Goal: Transaction & Acquisition: Purchase product/service

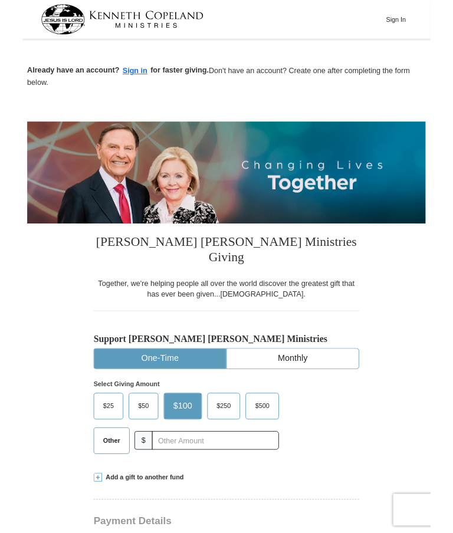
scroll to position [88, 0]
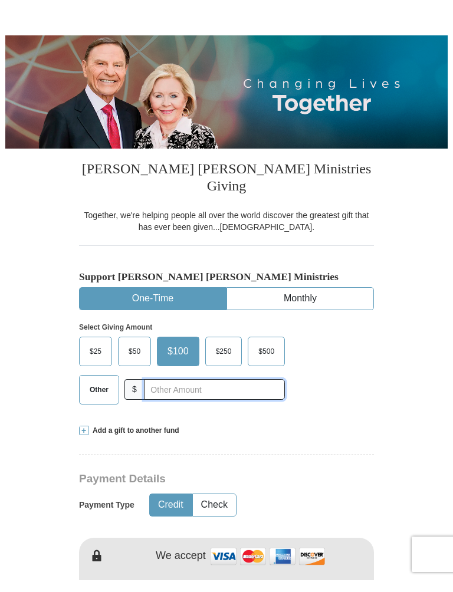
click at [154, 391] on input "text" at bounding box center [214, 401] width 141 height 21
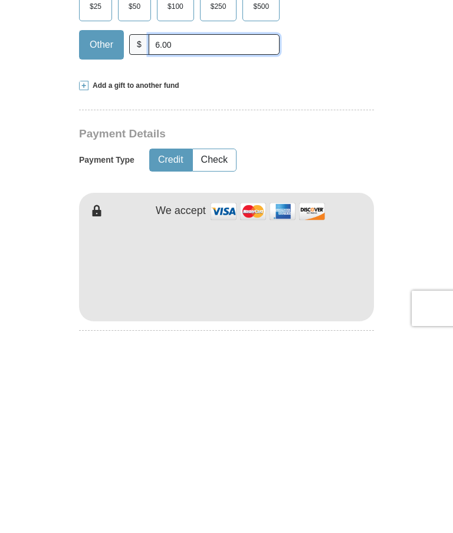
scroll to position [240, 0]
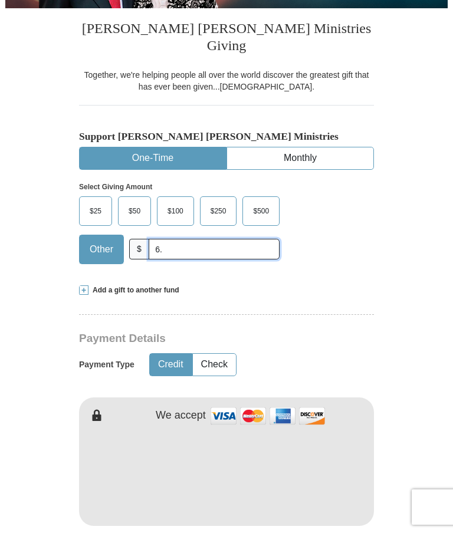
type input "6"
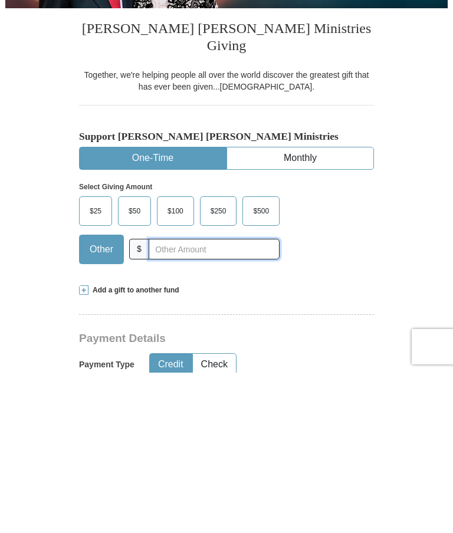
scroll to position [0, 0]
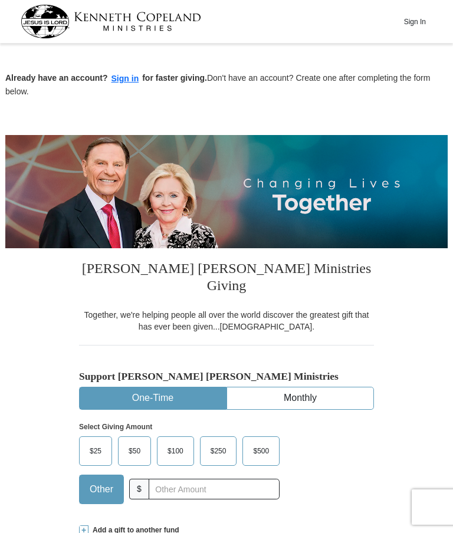
click at [417, 21] on button "Sign In" at bounding box center [414, 21] width 35 height 18
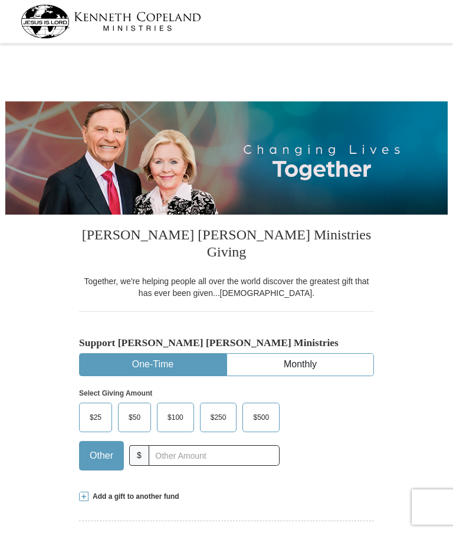
select select "[GEOGRAPHIC_DATA]"
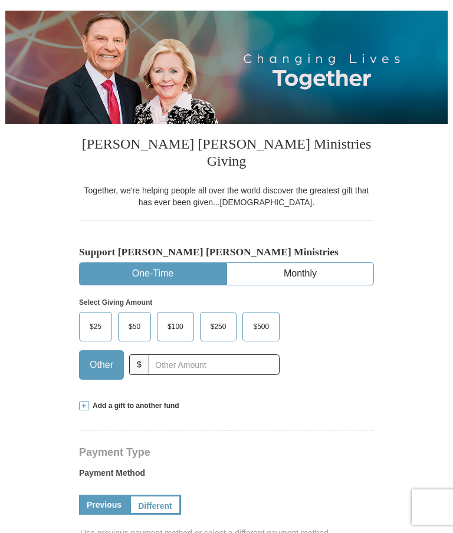
scroll to position [90, 0]
click at [151, 355] on input "text" at bounding box center [213, 365] width 131 height 21
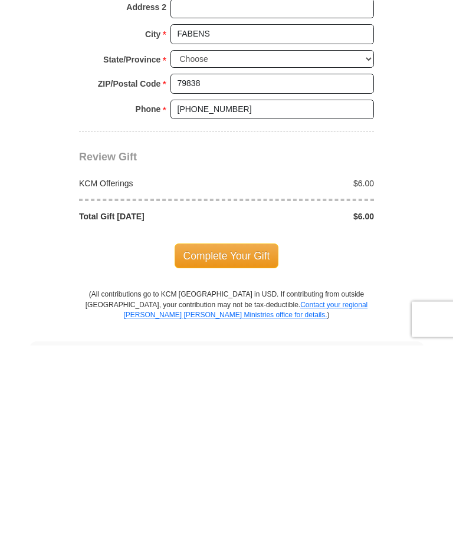
scroll to position [721, 0]
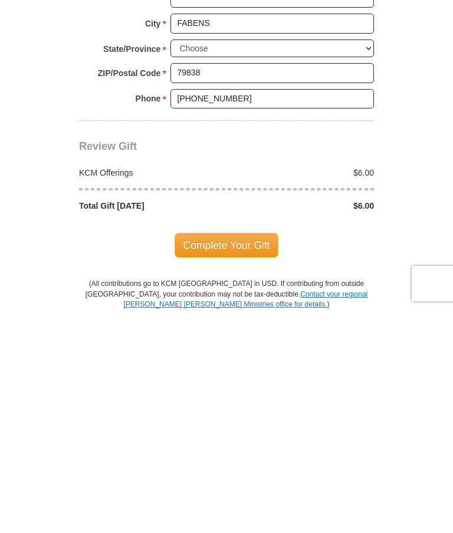
type input "6.00"
click at [242, 456] on span "Complete Your Gift" at bounding box center [226, 468] width 104 height 25
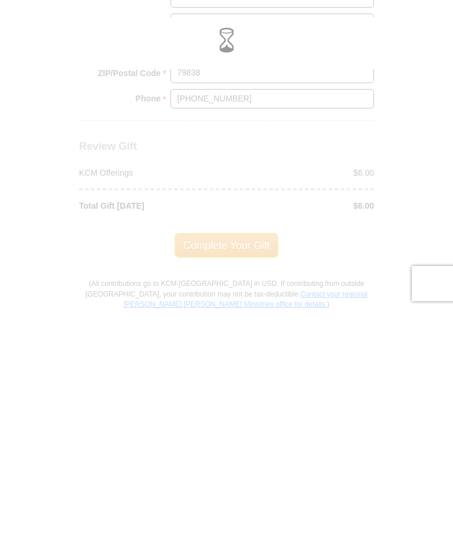
scroll to position [945, 0]
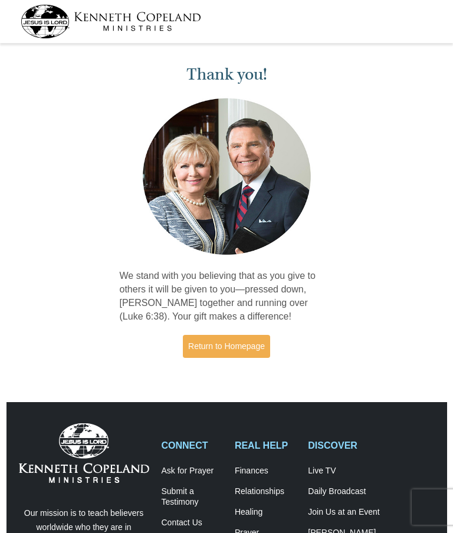
click at [249, 344] on link "Return to Homepage" at bounding box center [226, 346] width 87 height 23
